Goal: Check status: Check status

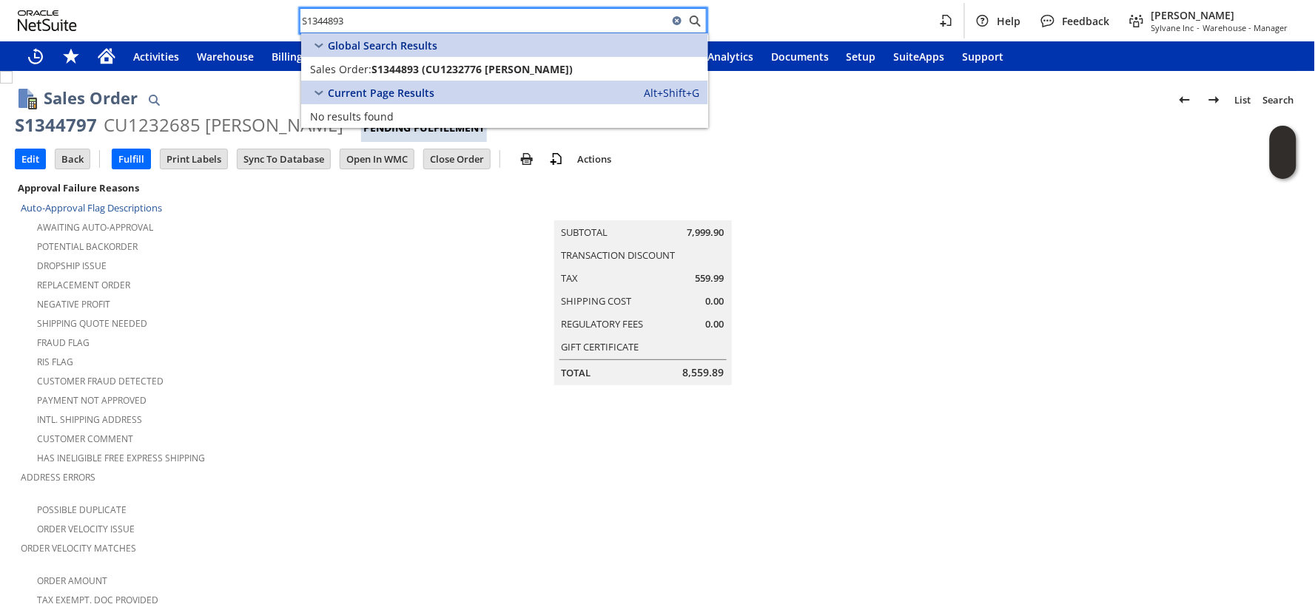
type input "S1344893"
drag, startPoint x: 368, startPoint y: 25, endPoint x: 167, endPoint y: 20, distance: 200.6
click at [169, 20] on div "S1344893 Help Feedback [PERSON_NAME] Sylvane Inc - Warehouse - Manager" at bounding box center [657, 20] width 1315 height 41
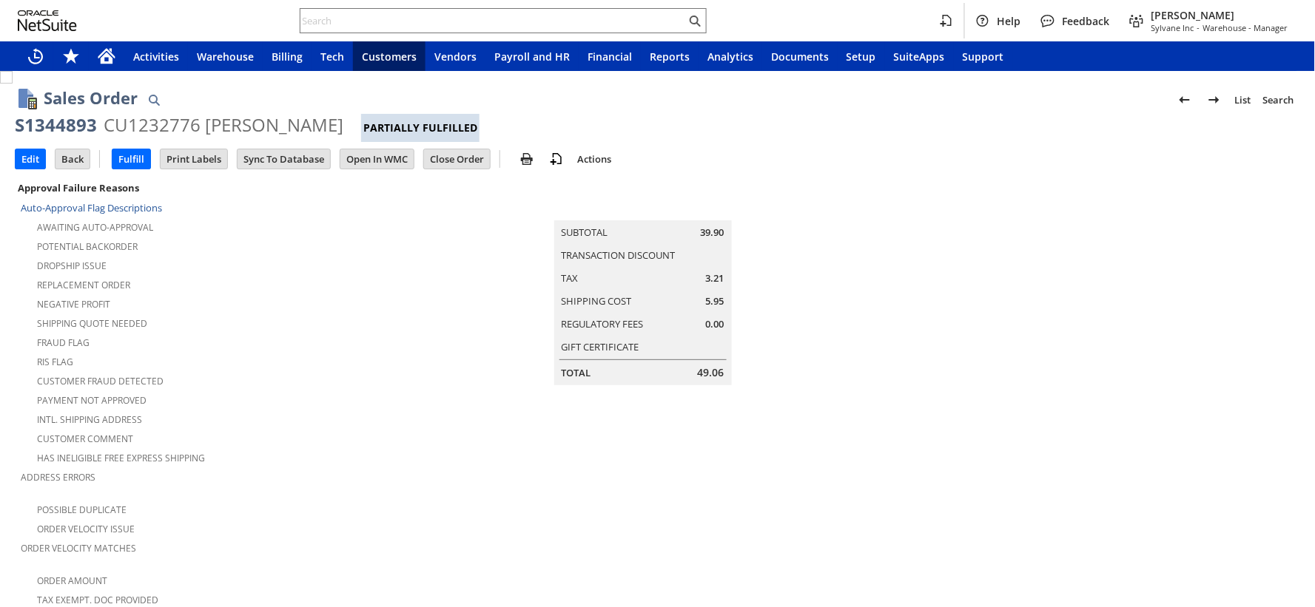
scroll to position [905, 0]
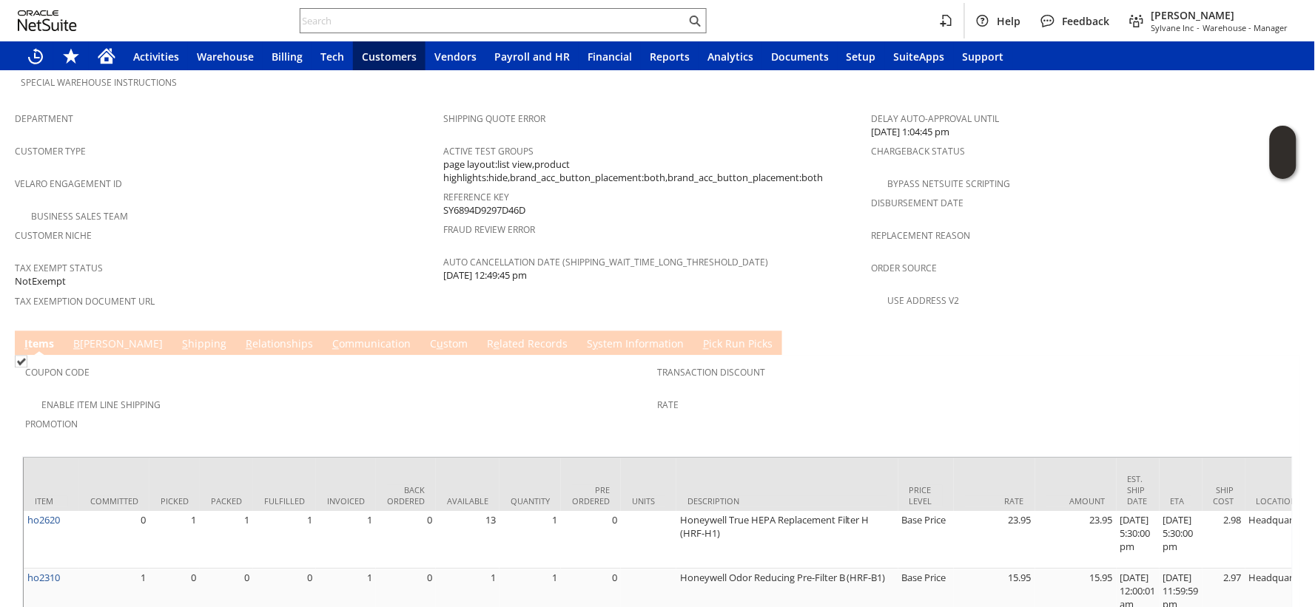
click at [483, 337] on link "R e lated Records" at bounding box center [527, 345] width 88 height 16
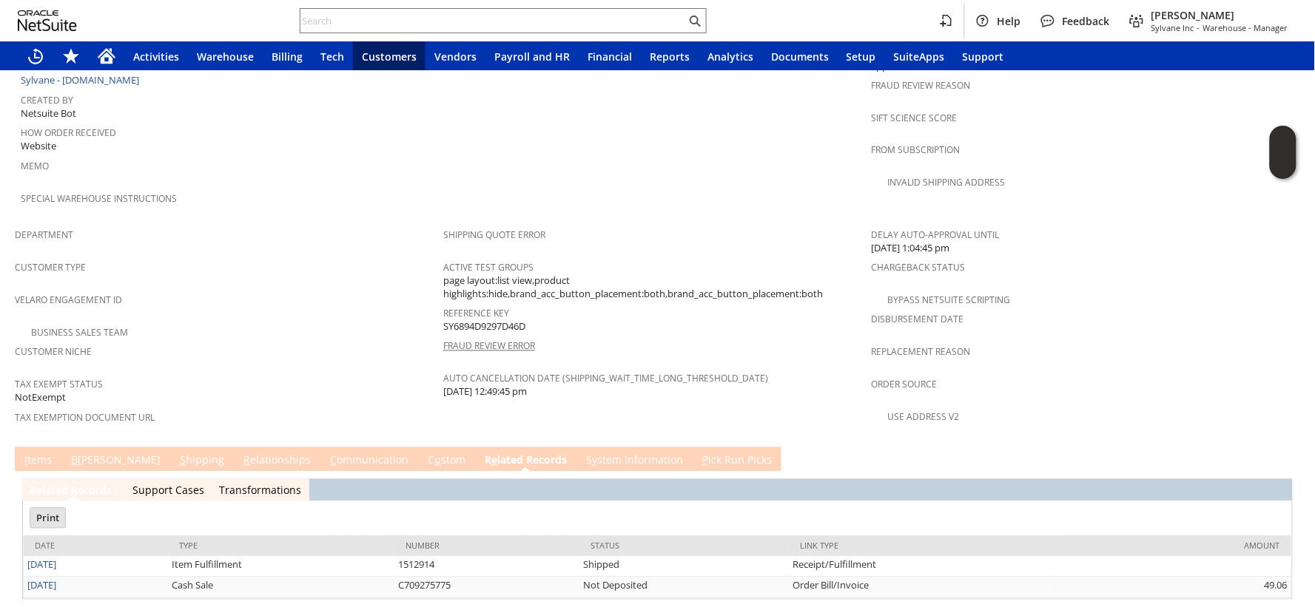
scroll to position [0, 0]
click at [31, 454] on link "I tems" at bounding box center [38, 462] width 35 height 16
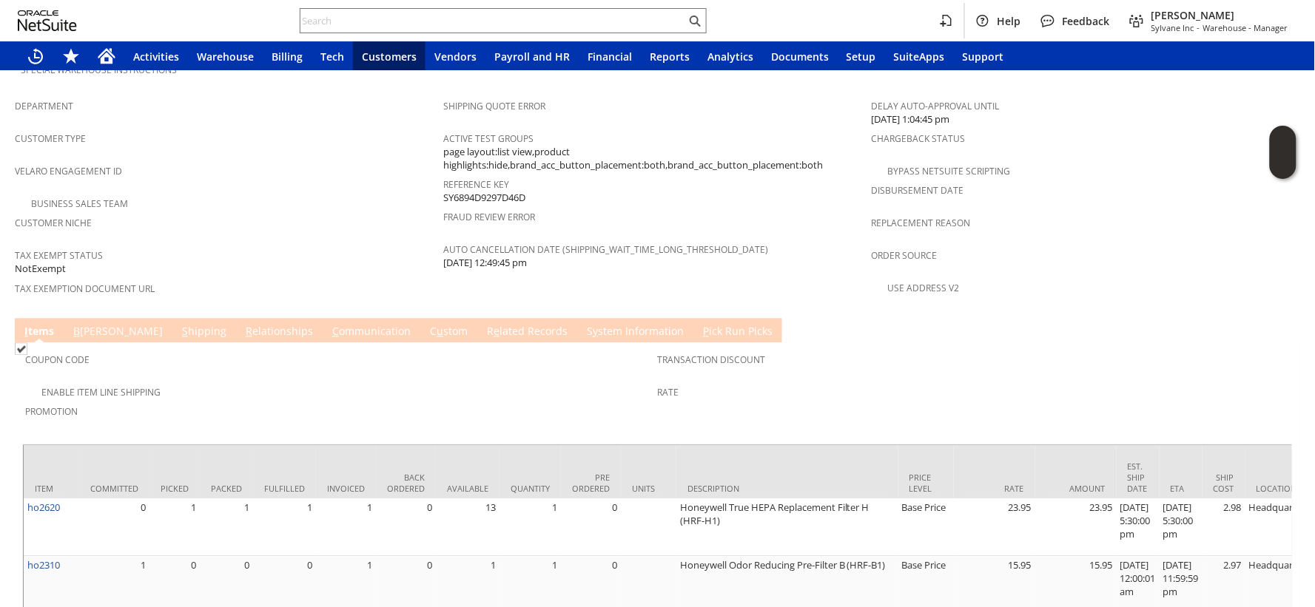
scroll to position [943, 0]
